Goal: Register for event/course

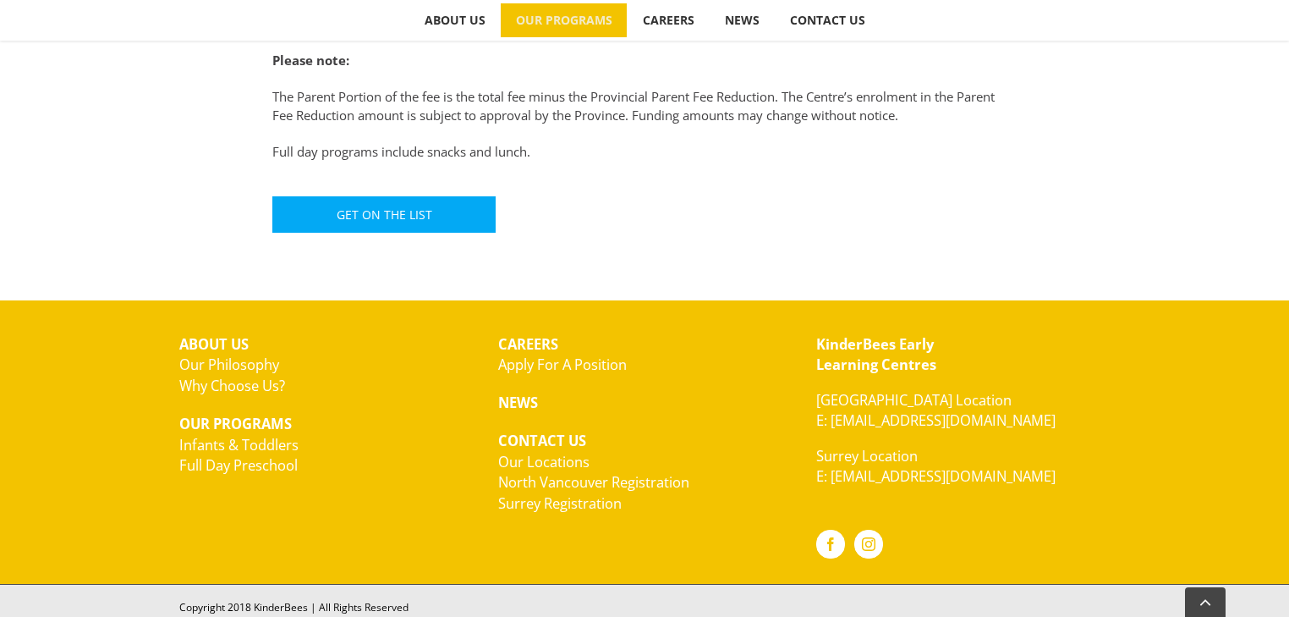
scroll to position [1314, 0]
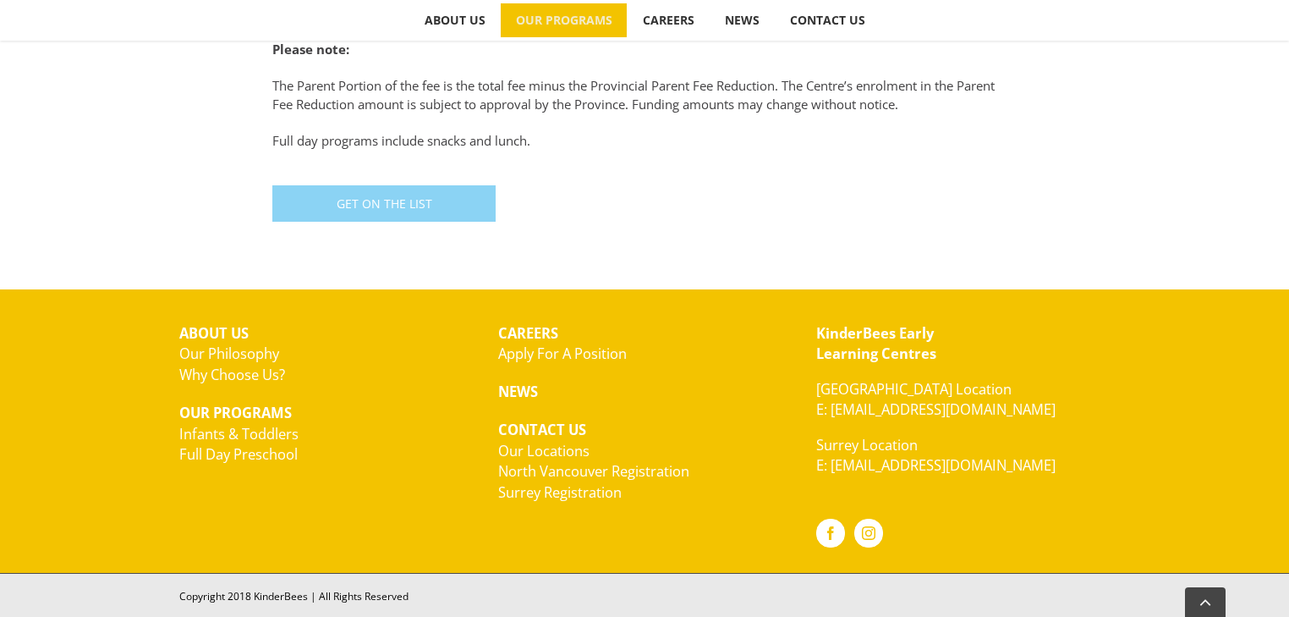
click at [408, 198] on span "Get On The List" at bounding box center [385, 203] width 96 height 14
